Goal: Transaction & Acquisition: Obtain resource

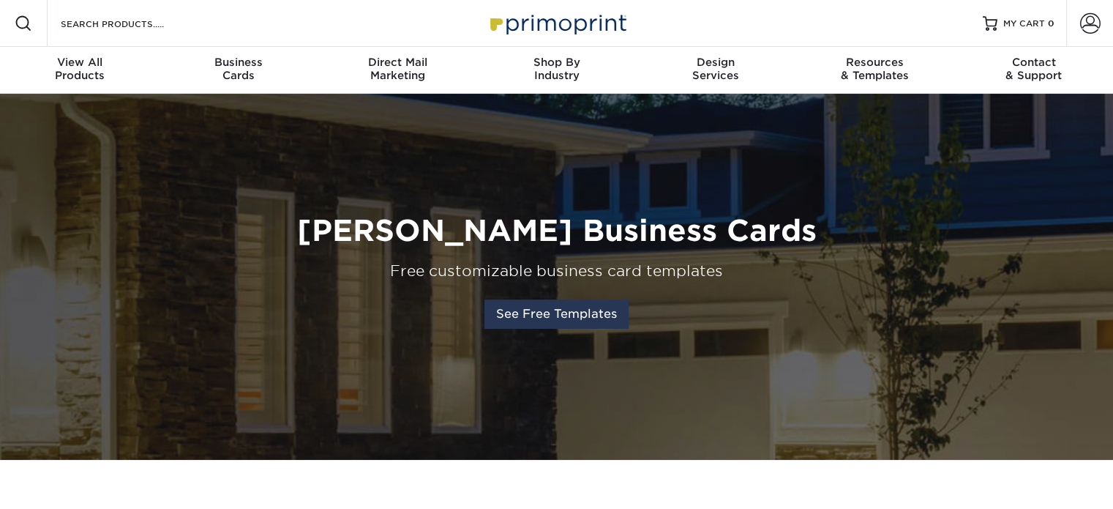
click at [570, 316] on link "See Free Templates" at bounding box center [557, 313] width 144 height 29
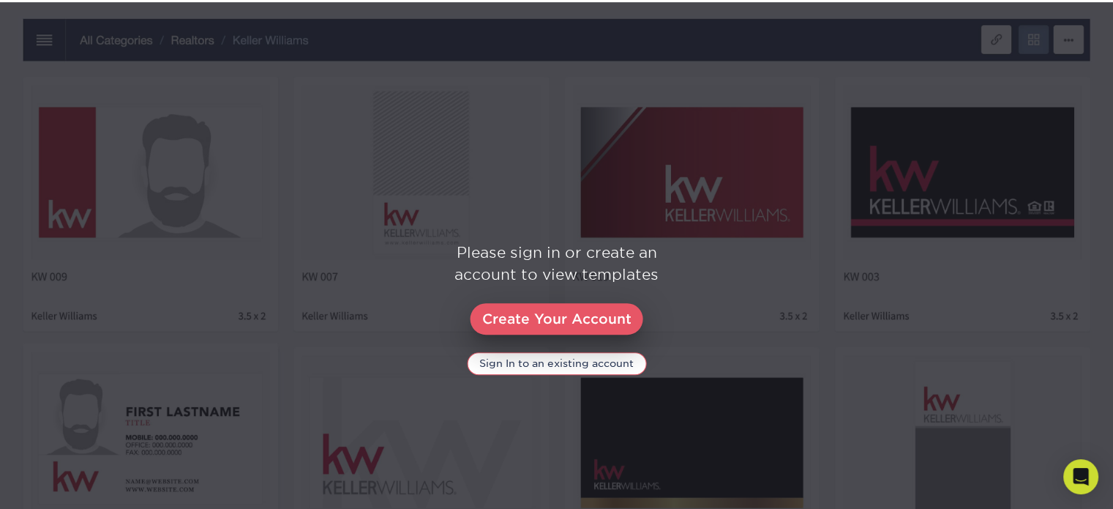
scroll to position [694, 0]
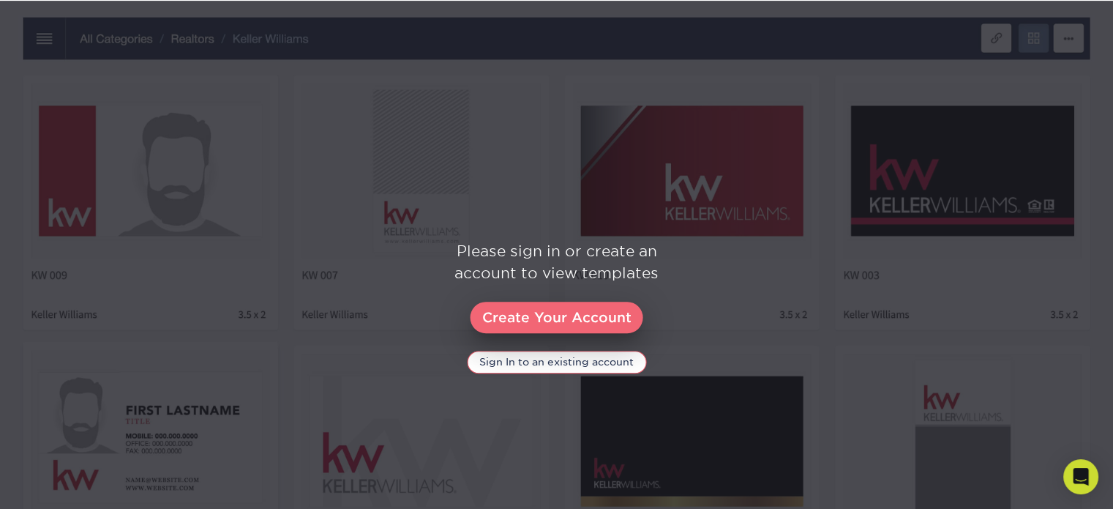
click at [559, 315] on link "Create Your Account" at bounding box center [557, 318] width 173 height 32
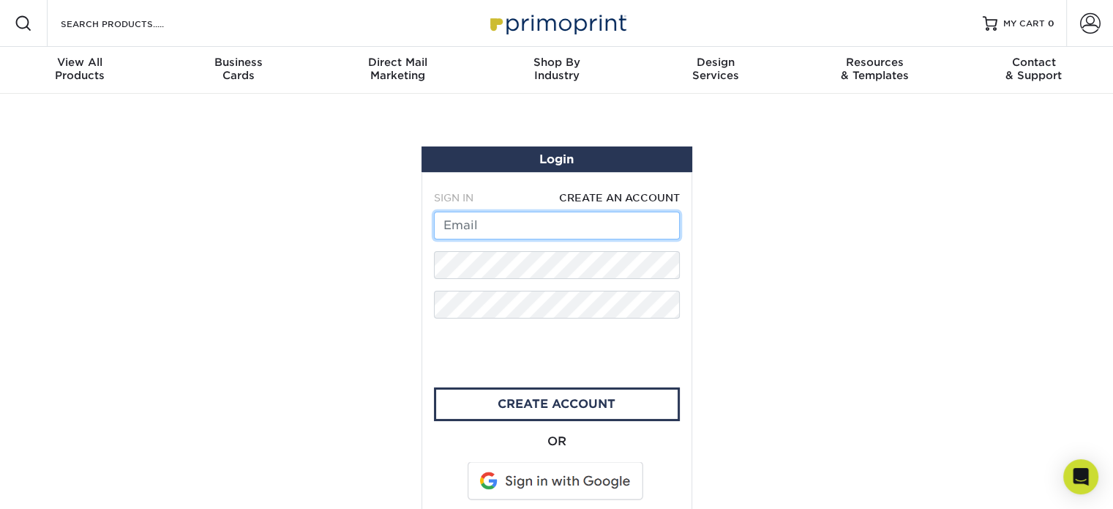
click at [525, 221] on input "text" at bounding box center [557, 226] width 246 height 28
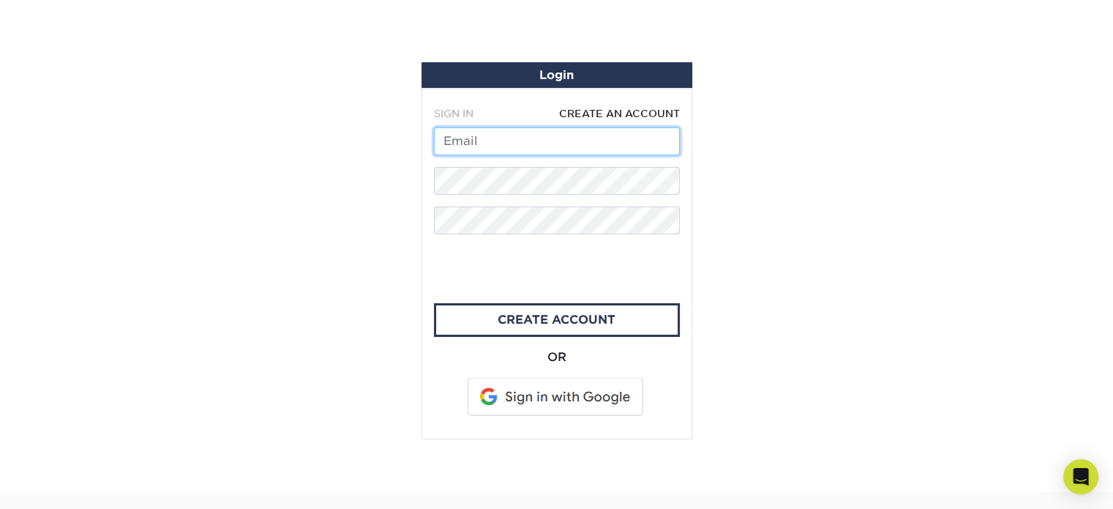
scroll to position [146, 0]
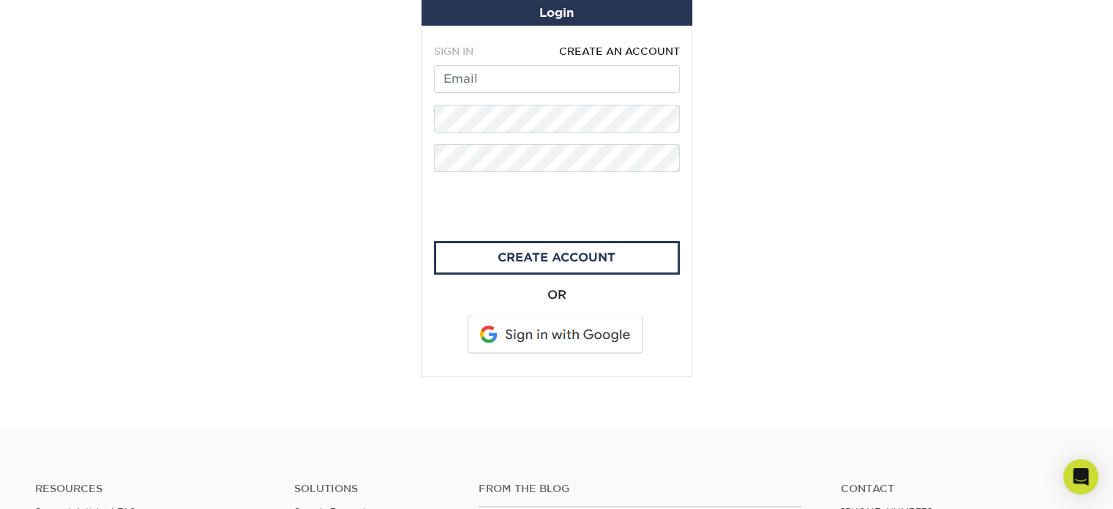
click at [562, 332] on span at bounding box center [556, 335] width 187 height 38
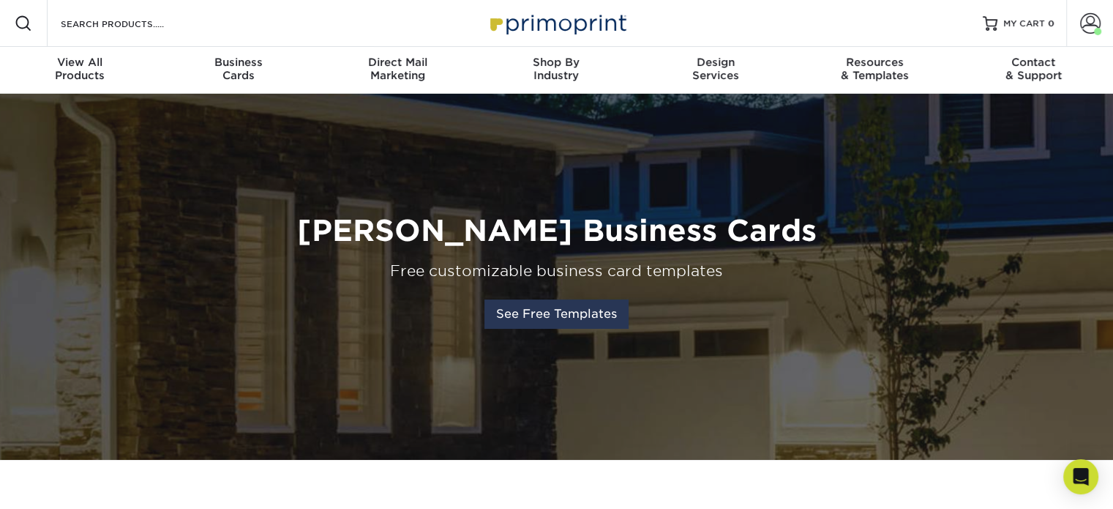
click at [578, 320] on link "See Free Templates" at bounding box center [557, 313] width 144 height 29
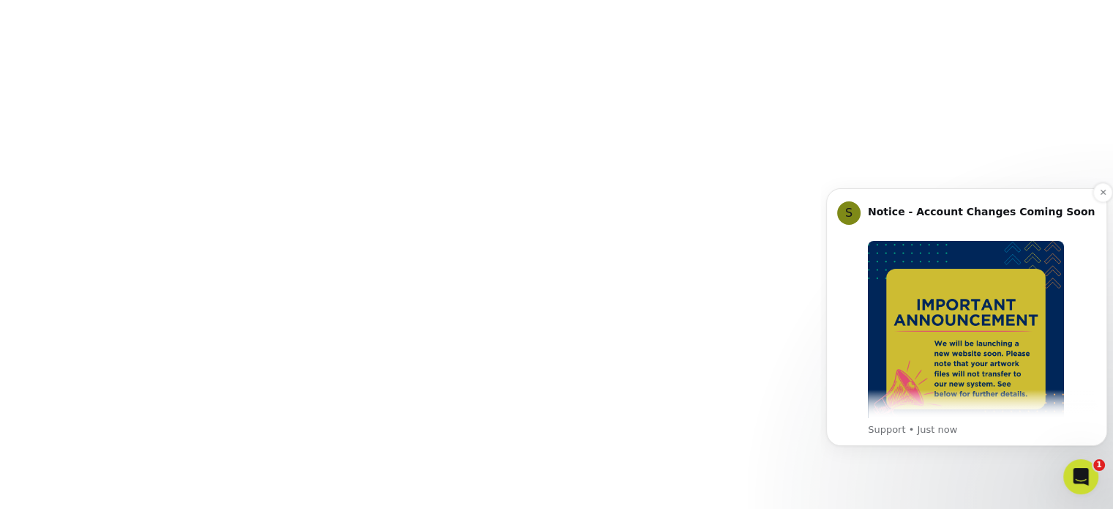
scroll to position [1353, 0]
click at [1101, 192] on icon "Dismiss notification" at bounding box center [1104, 192] width 8 height 8
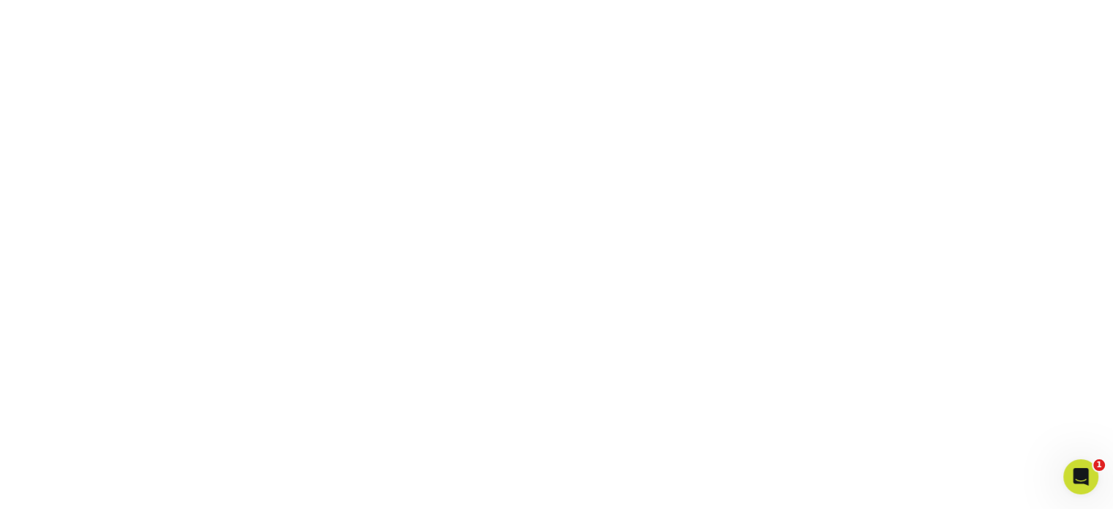
scroll to position [694, 0]
